Goal: Task Accomplishment & Management: Manage account settings

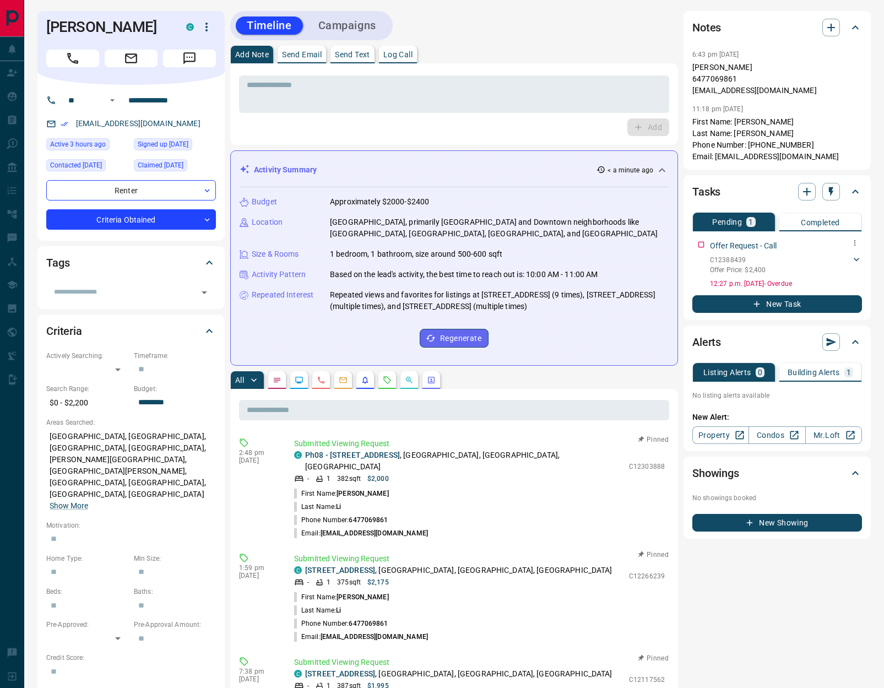
click at [858, 261] on icon at bounding box center [856, 259] width 11 height 11
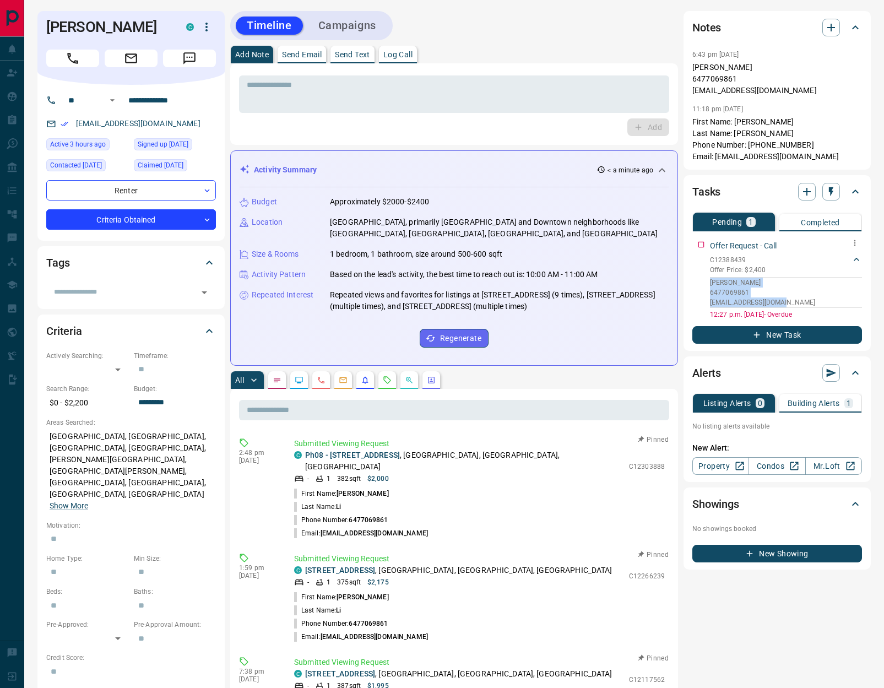
drag, startPoint x: 770, startPoint y: 300, endPoint x: 718, endPoint y: 291, distance: 53.2
click at [710, 282] on div "[PERSON_NAME] 6477069861 [EMAIL_ADDRESS][DOMAIN_NAME]" at bounding box center [786, 292] width 152 height 31
copy div "[PERSON_NAME] 6477069861 [EMAIL_ADDRESS][DOMAIN_NAME]"
click at [831, 18] on div "Notes" at bounding box center [777, 27] width 170 height 26
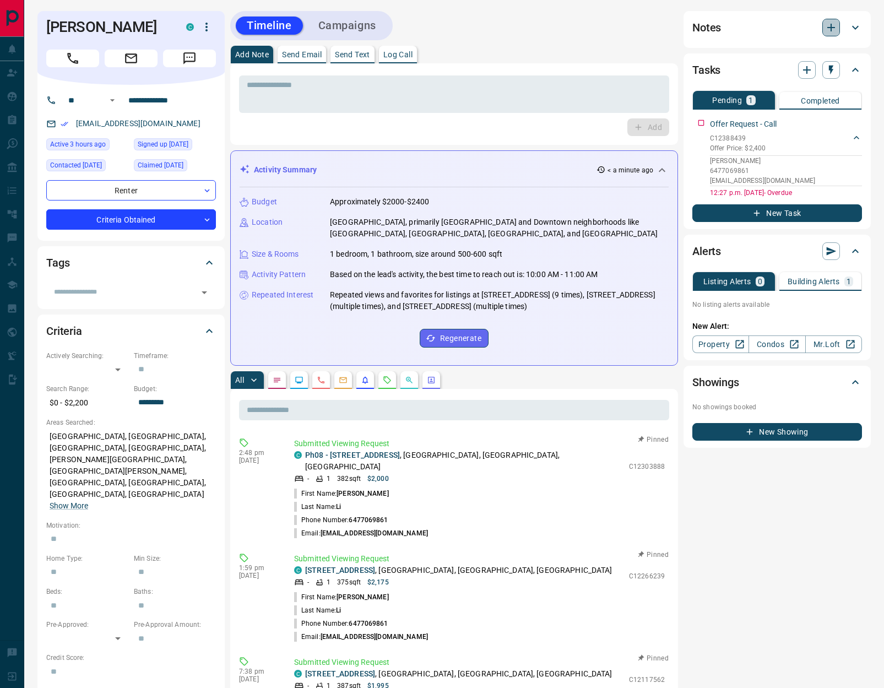
click at [830, 30] on icon "button" at bounding box center [831, 27] width 13 height 13
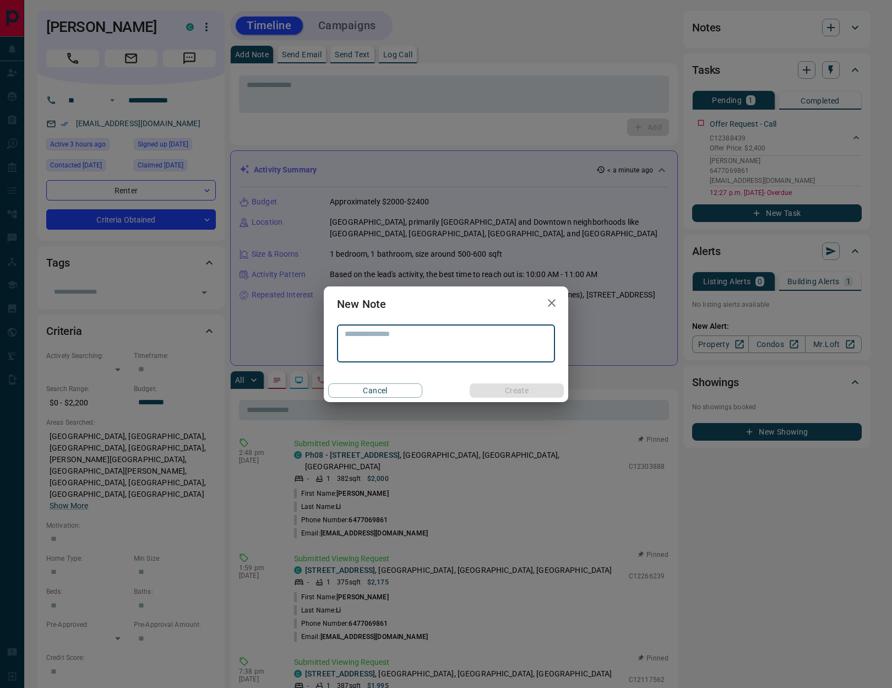
click at [404, 346] on textarea at bounding box center [446, 343] width 203 height 28
type textarea "**********"
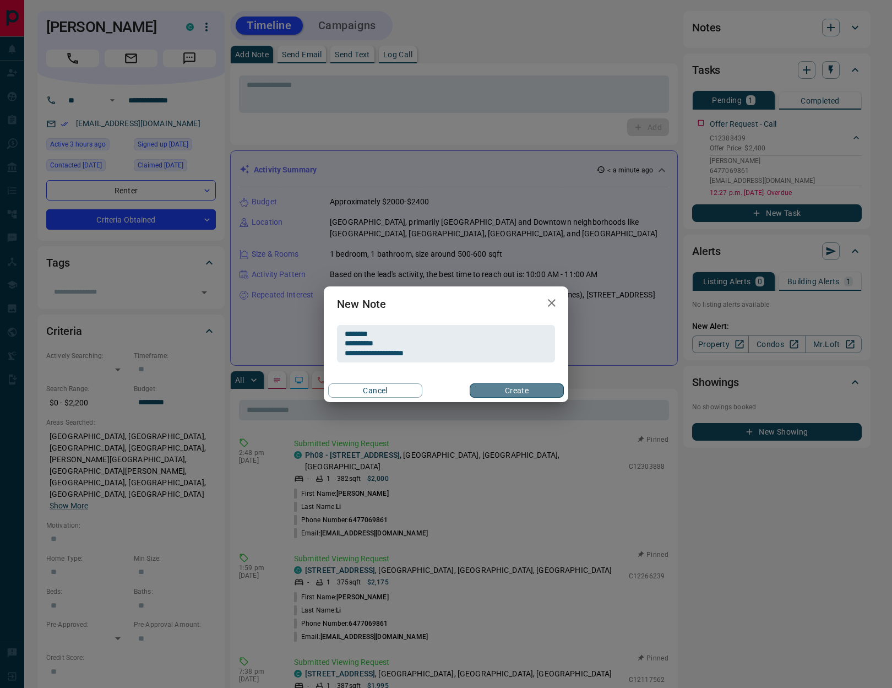
click at [489, 392] on button "Create" at bounding box center [517, 390] width 94 height 14
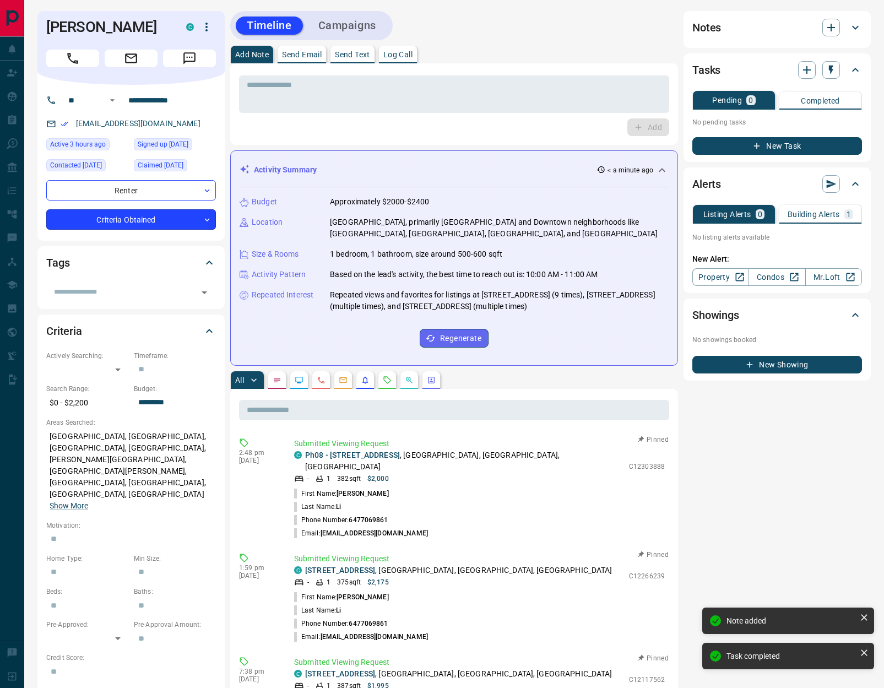
click at [176, 220] on body "**********" at bounding box center [442, 669] width 884 height 1338
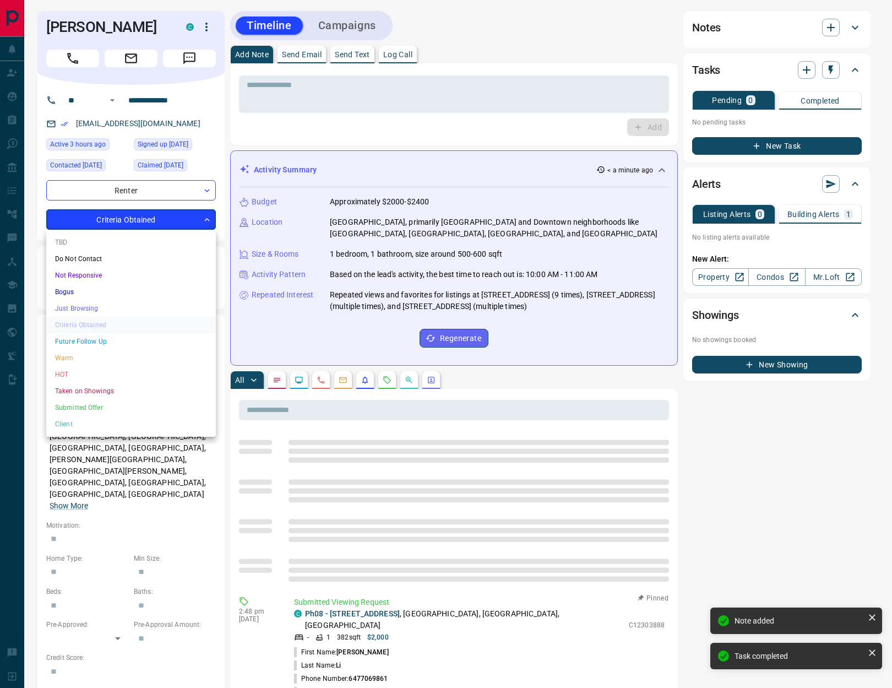
drag, startPoint x: 95, startPoint y: 372, endPoint x: 151, endPoint y: 330, distance: 70.1
click at [95, 373] on li "HOT" at bounding box center [131, 374] width 170 height 17
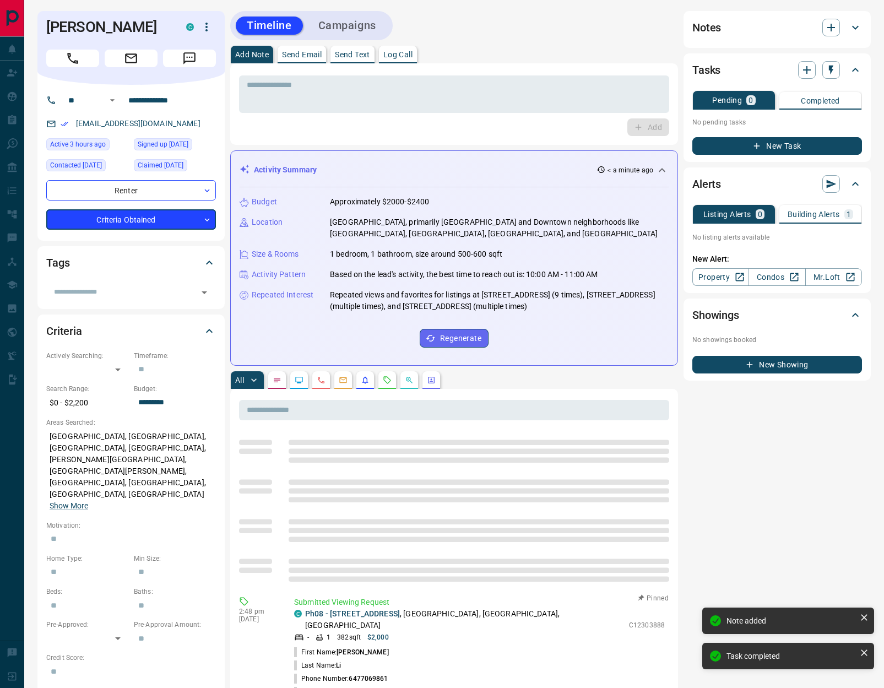
type input "*"
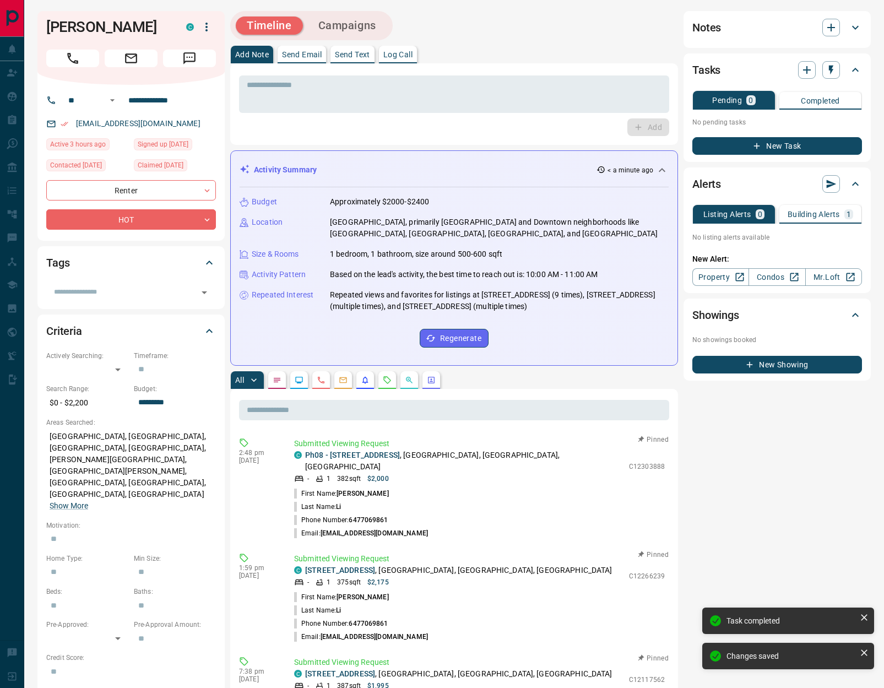
click at [390, 58] on p "Log Call" at bounding box center [397, 55] width 29 height 8
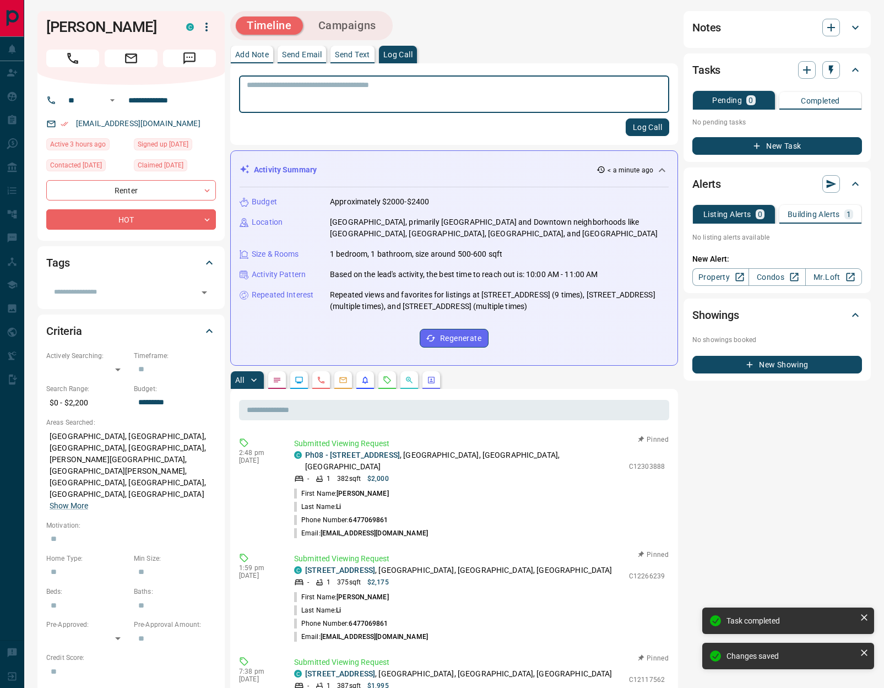
click at [656, 126] on button "Log Call" at bounding box center [648, 127] width 44 height 18
